Goal: Task Accomplishment & Management: Manage account settings

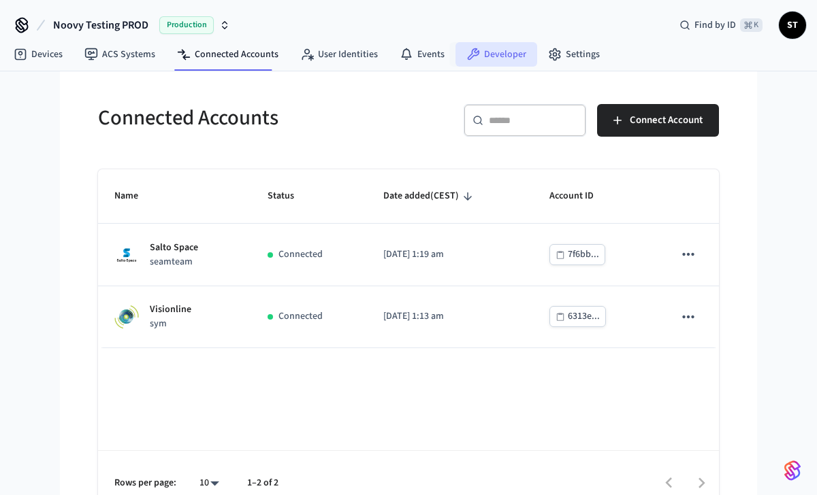
click at [487, 56] on link "Developer" at bounding box center [496, 54] width 82 height 24
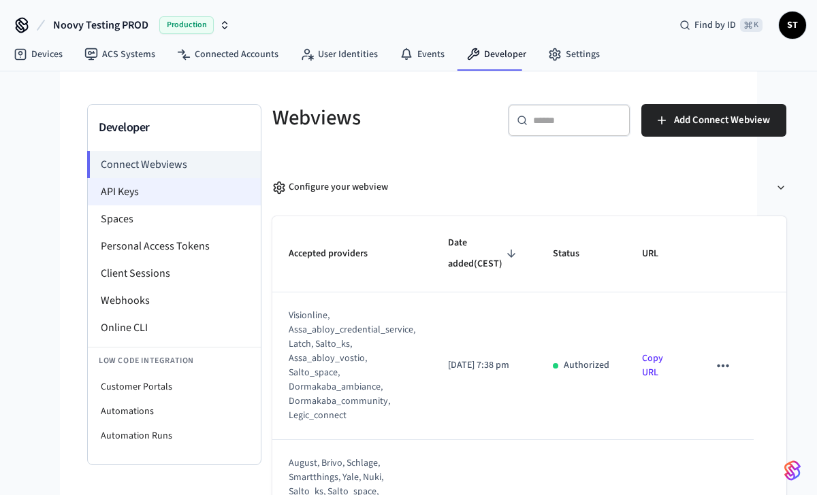
click at [141, 194] on li "API Keys" at bounding box center [174, 191] width 173 height 27
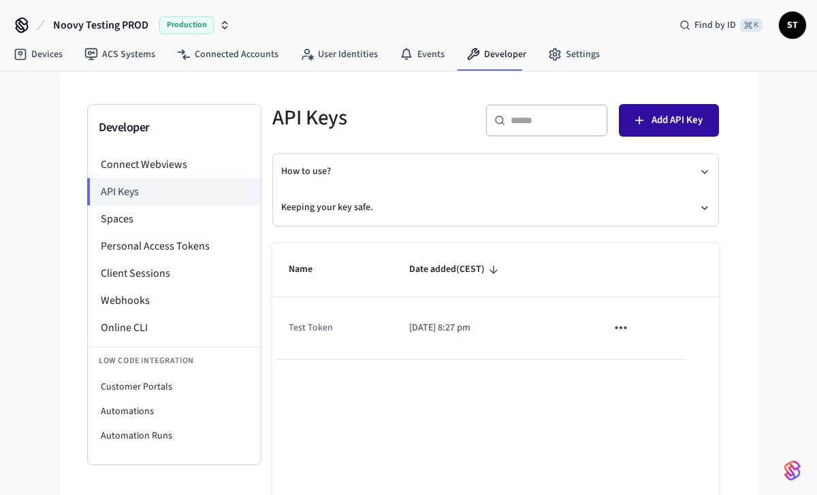
click at [659, 131] on button "Add API Key" at bounding box center [669, 120] width 100 height 33
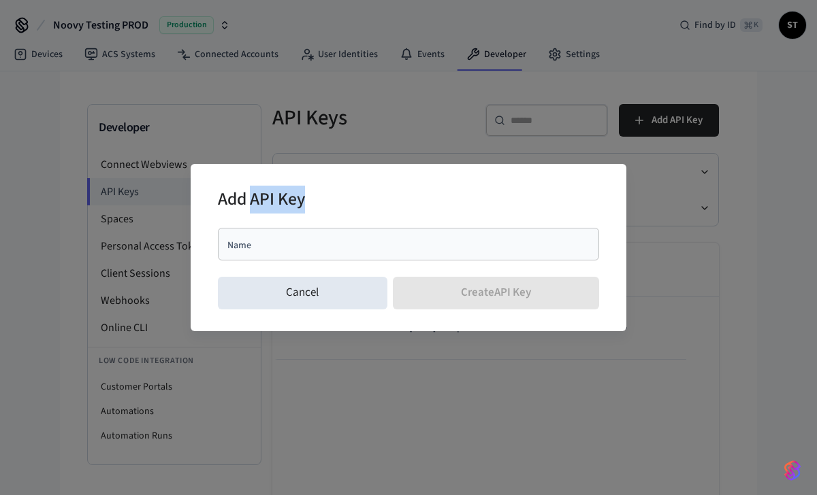
drag, startPoint x: 311, startPoint y: 201, endPoint x: 252, endPoint y: 201, distance: 58.5
click at [252, 201] on div "Add API Key" at bounding box center [408, 201] width 381 height 42
copy h2 "API Key"
click at [389, 124] on div "Add API Key Name Name Cancel Create API Key" at bounding box center [408, 247] width 817 height 495
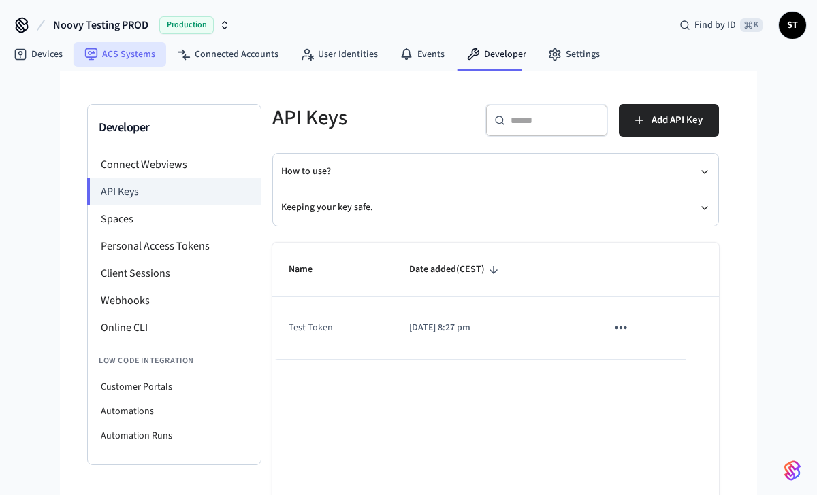
click at [129, 56] on link "ACS Systems" at bounding box center [119, 54] width 93 height 24
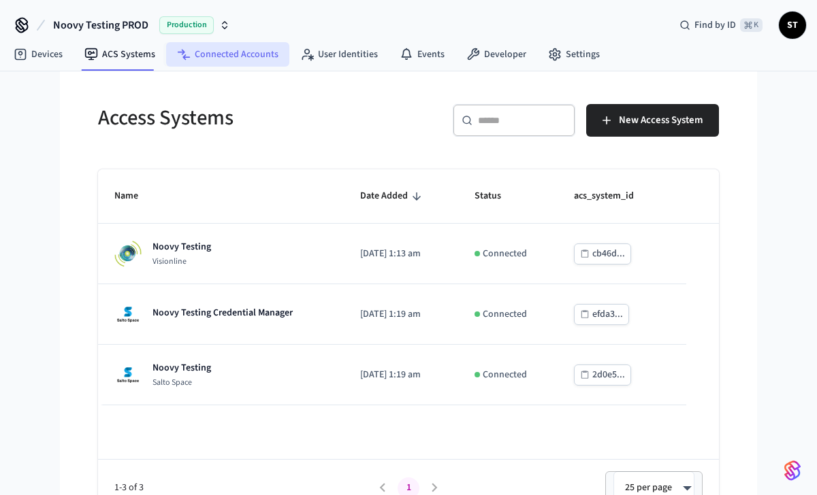
click at [237, 57] on link "Connected Accounts" at bounding box center [227, 54] width 123 height 24
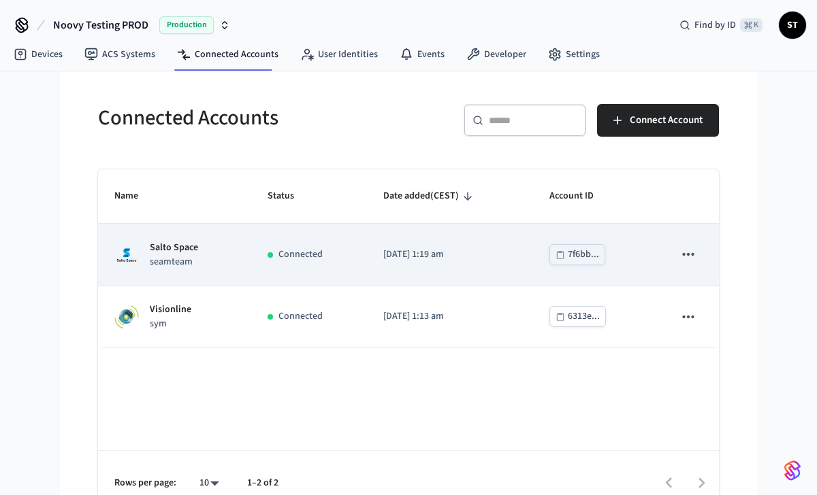
click at [577, 254] on div "7f6bb..." at bounding box center [583, 254] width 31 height 17
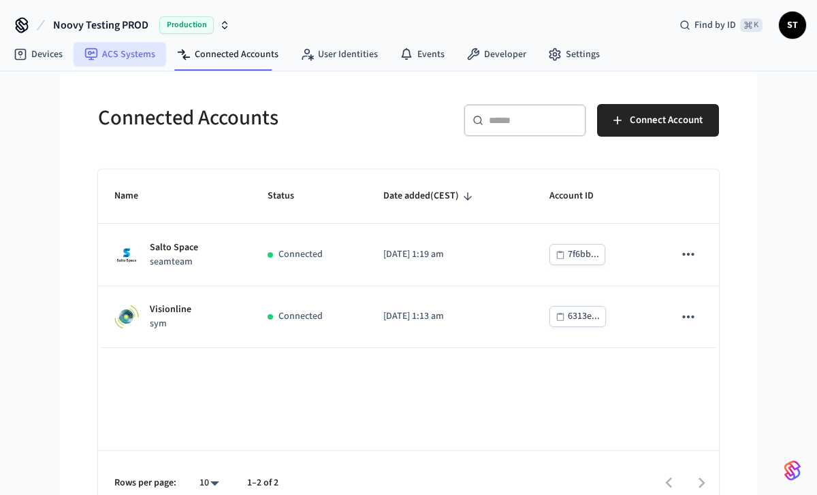
click at [128, 56] on link "ACS Systems" at bounding box center [119, 54] width 93 height 24
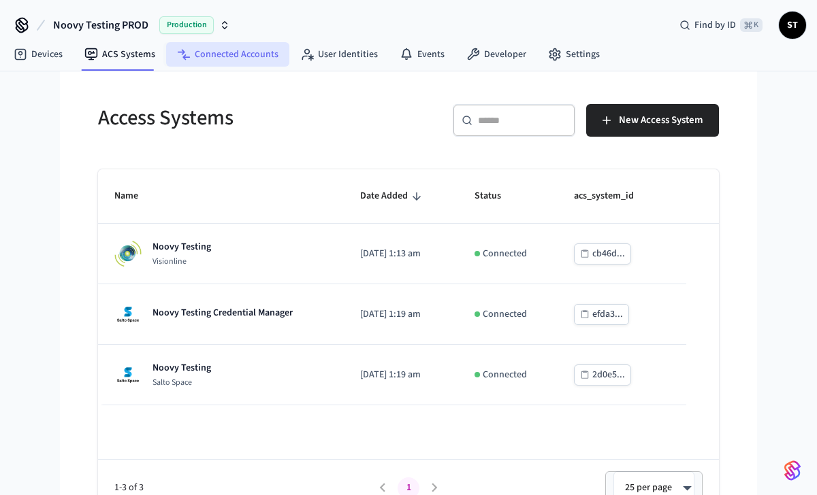
click at [207, 53] on link "Connected Accounts" at bounding box center [227, 54] width 123 height 24
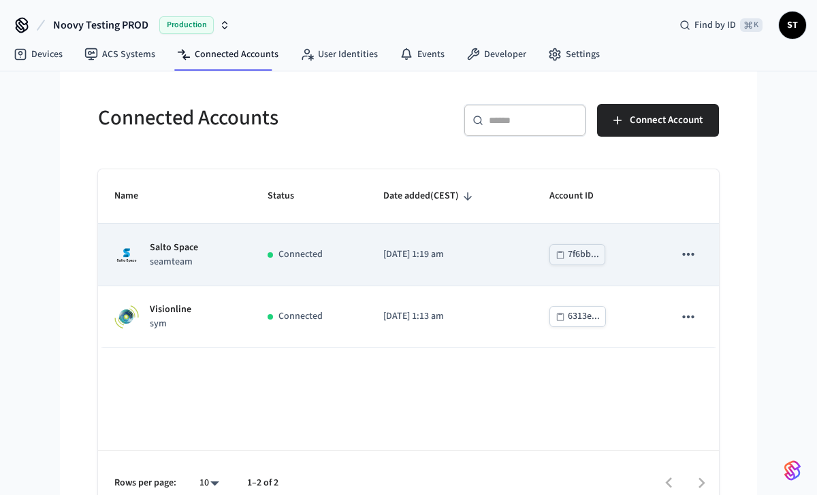
click at [574, 253] on div "7f6bb..." at bounding box center [583, 254] width 31 height 17
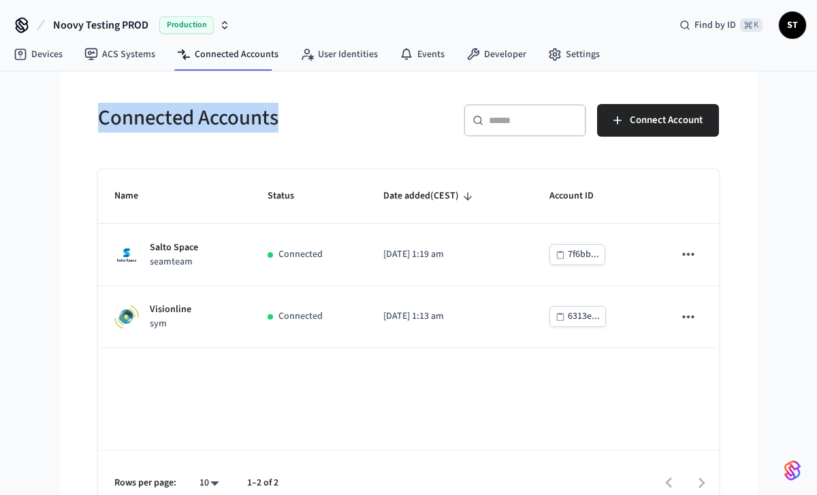
drag, startPoint x: 289, startPoint y: 123, endPoint x: 102, endPoint y: 114, distance: 186.7
click at [102, 114] on h5 "Connected Accounts" at bounding box center [249, 118] width 302 height 28
copy h5 "Connected Accounts"
